Goal: Transaction & Acquisition: Purchase product/service

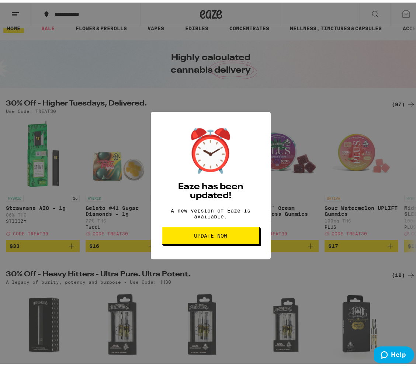
scroll to position [11, 0]
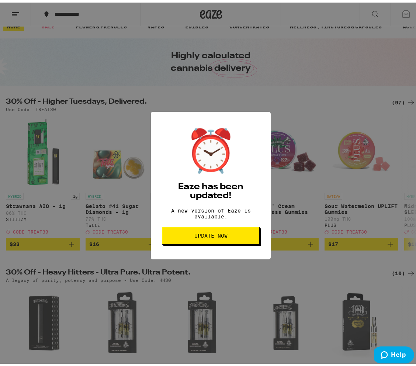
click at [174, 240] on button "Update Now" at bounding box center [211, 233] width 98 height 18
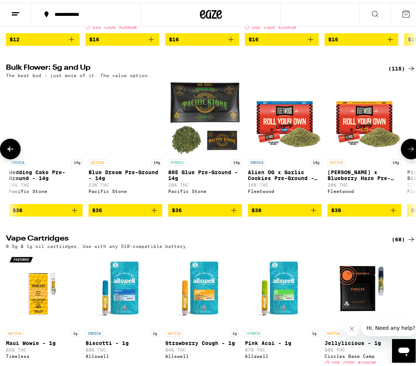
scroll to position [0, 1192]
